Goal: Navigation & Orientation: Understand site structure

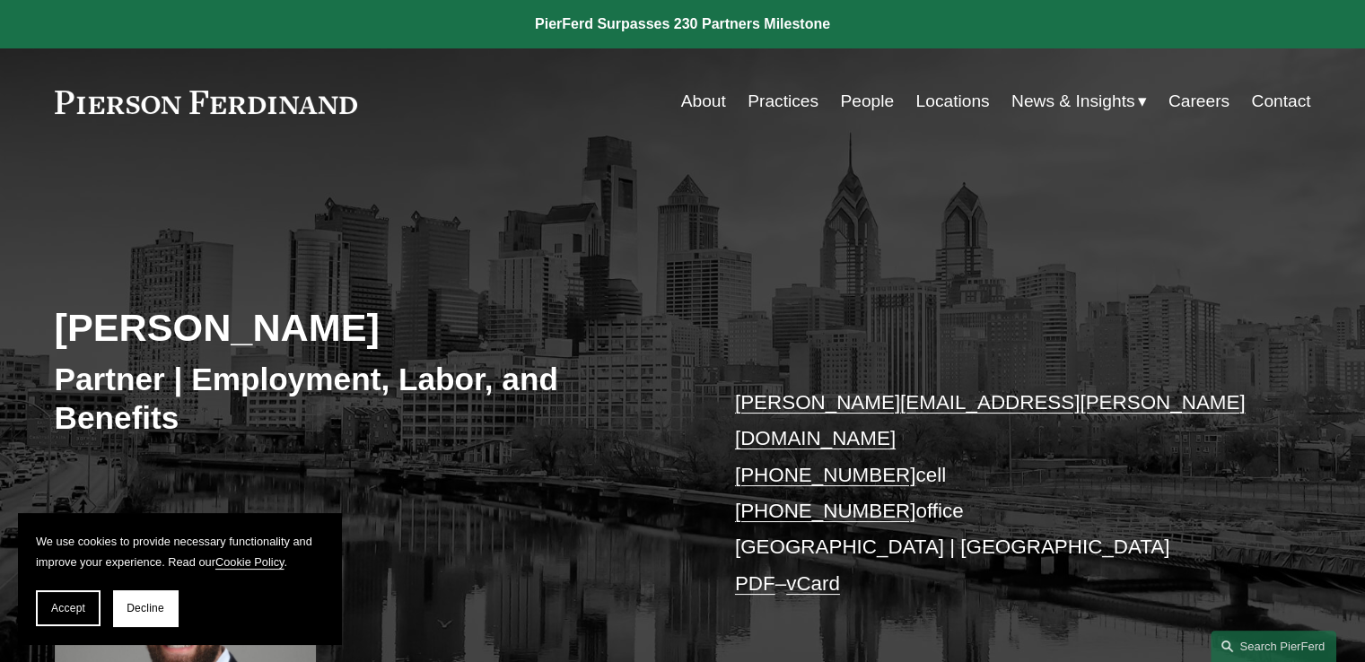
click at [713, 105] on link "About" at bounding box center [703, 101] width 45 height 34
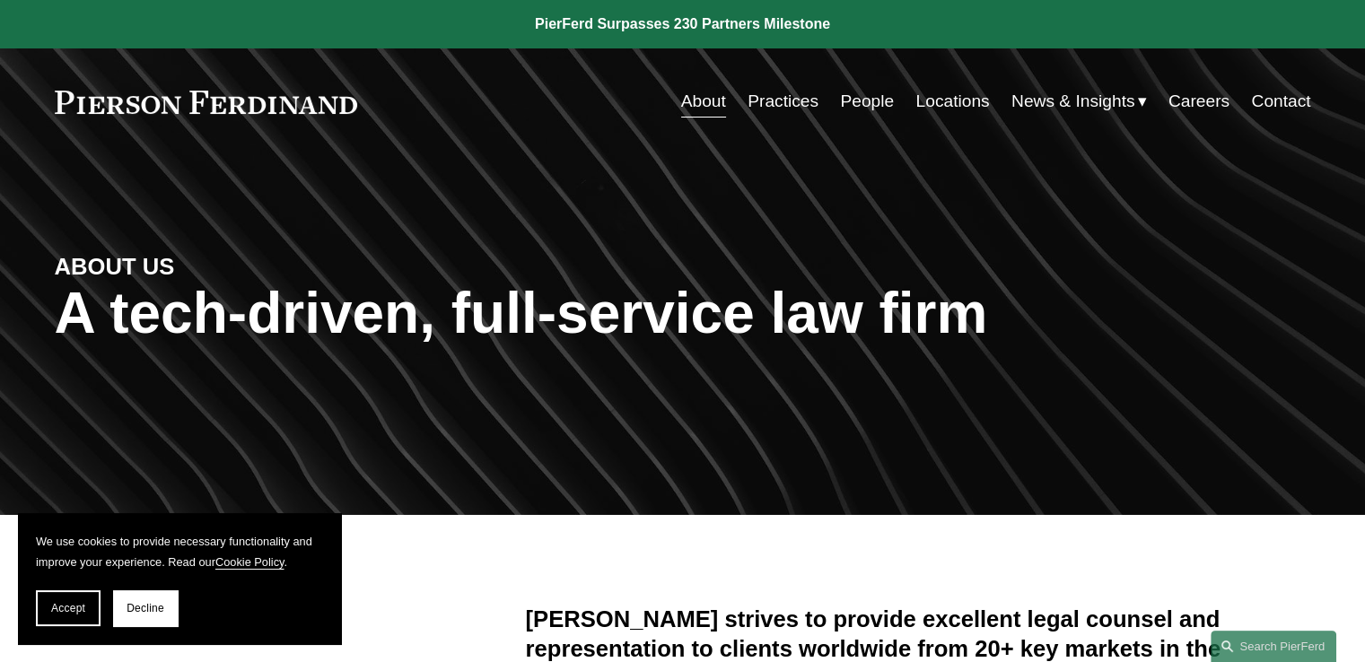
click at [762, 105] on link "Practices" at bounding box center [783, 101] width 71 height 34
